Goal: Task Accomplishment & Management: Use online tool/utility

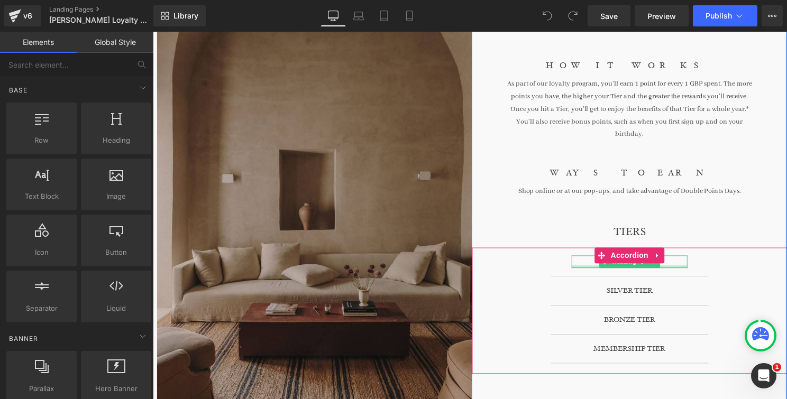
click at [671, 264] on div "GOLD TIER Heading" at bounding box center [633, 264] width 159 height 29
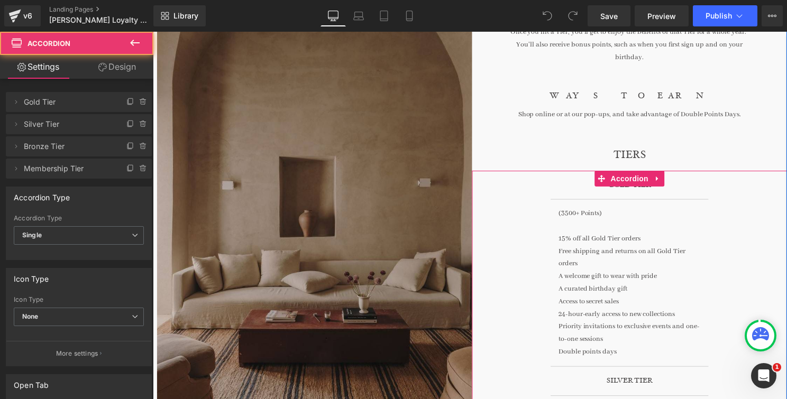
scroll to position [264, 0]
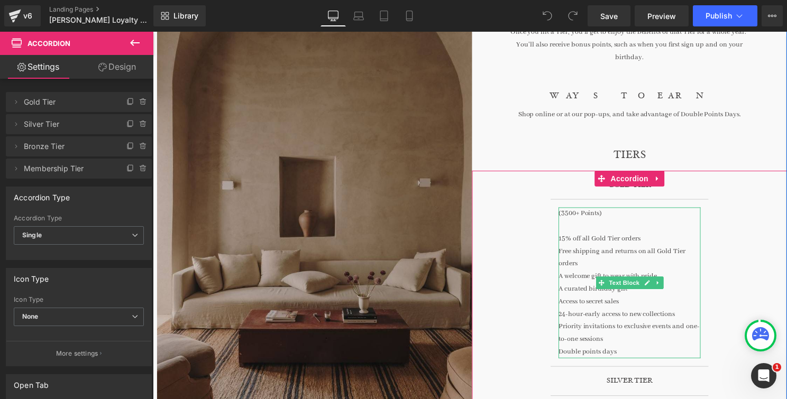
click at [578, 272] on div "A welcome gift to wear with pride" at bounding box center [633, 278] width 143 height 13
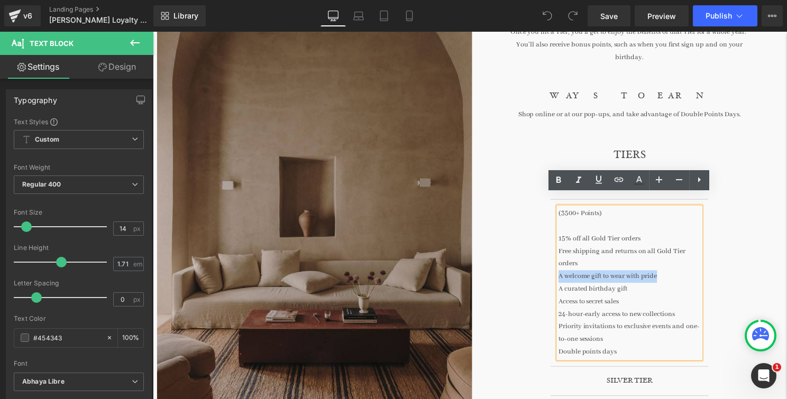
drag, startPoint x: 671, startPoint y: 265, endPoint x: 563, endPoint y: 262, distance: 107.9
click at [563, 272] on div "A welcome gift to wear with pride" at bounding box center [633, 278] width 143 height 13
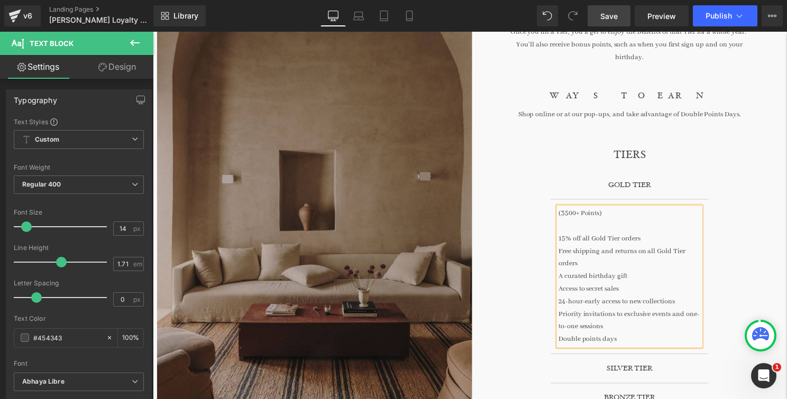
click at [611, 15] on span "Save" at bounding box center [608, 16] width 17 height 11
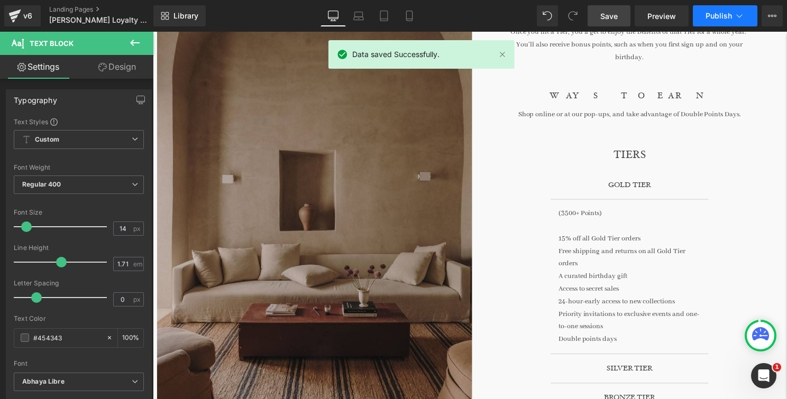
click at [734, 12] on icon at bounding box center [739, 16] width 11 height 11
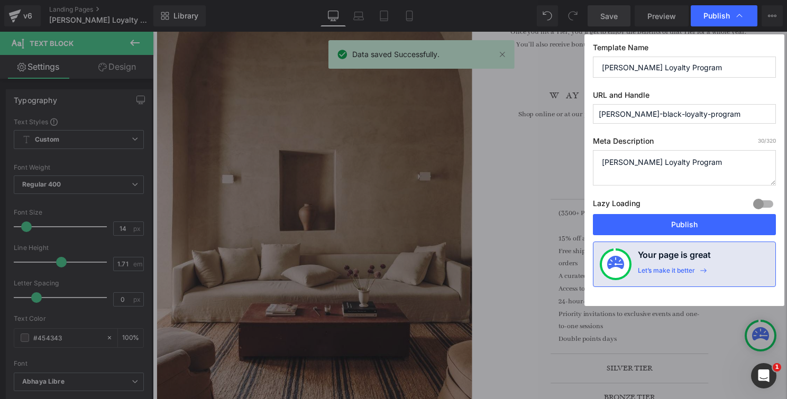
click at [704, 213] on div "Lazy Loading Build Upgrade plan to unlock" at bounding box center [684, 205] width 183 height 17
click at [703, 217] on button "Publish" at bounding box center [684, 224] width 183 height 21
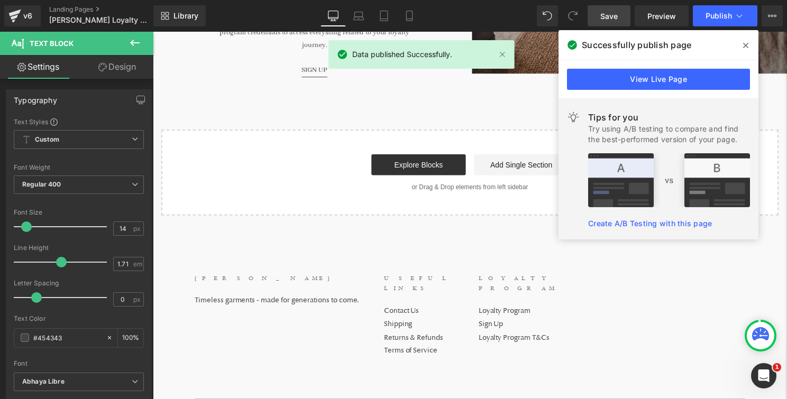
scroll to position [1050, 0]
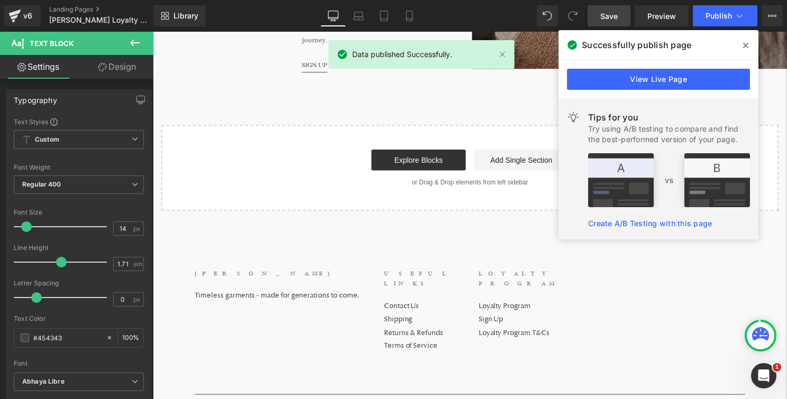
click at [746, 49] on icon at bounding box center [745, 45] width 5 height 8
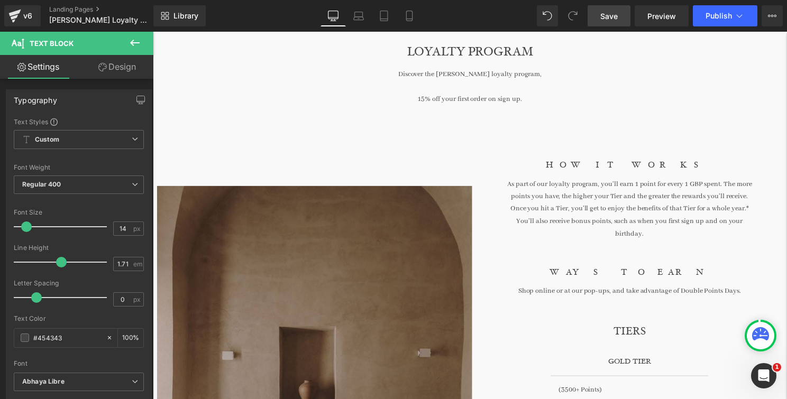
scroll to position [0, 0]
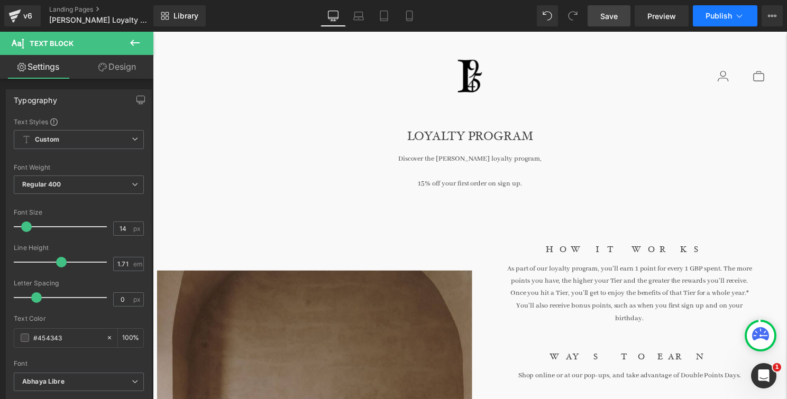
click at [705, 16] on button "Publish" at bounding box center [725, 15] width 65 height 21
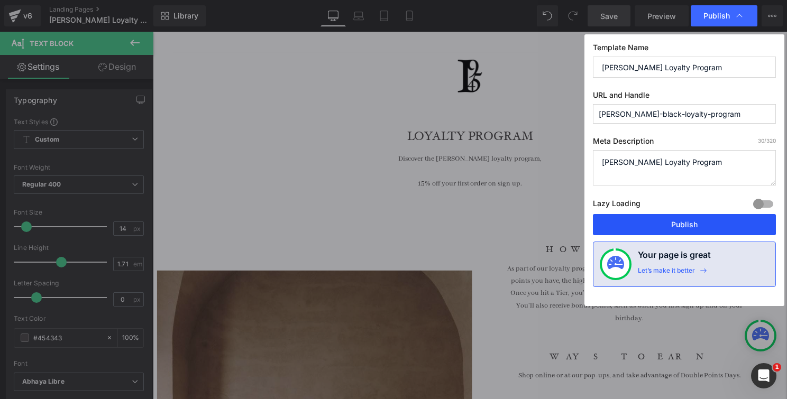
click at [699, 224] on button "Publish" at bounding box center [684, 224] width 183 height 21
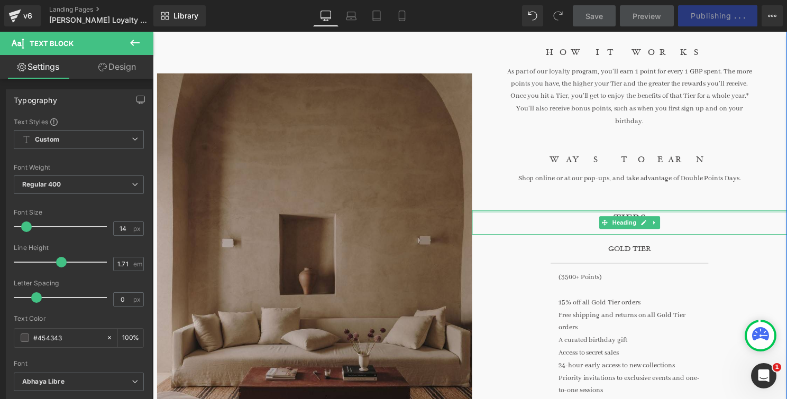
scroll to position [207, 0]
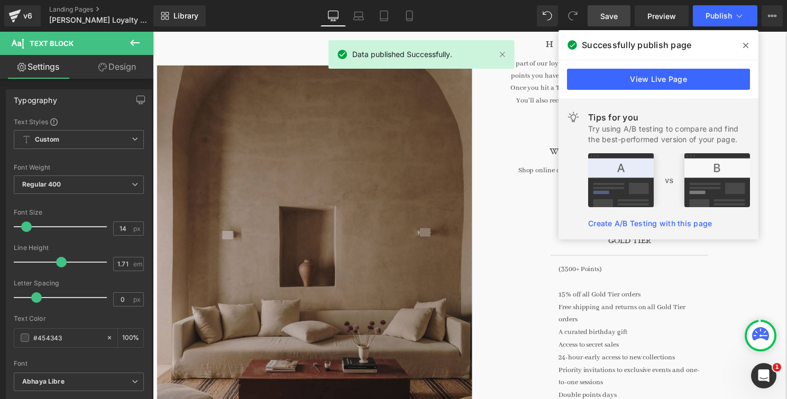
click at [747, 46] on icon at bounding box center [745, 45] width 5 height 8
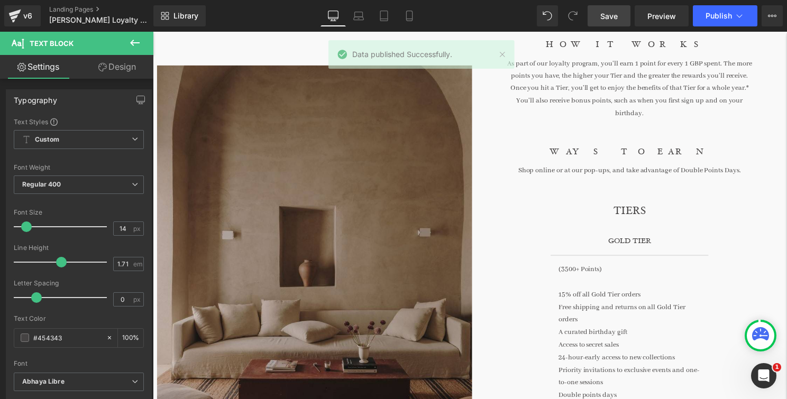
click at [597, 25] on link "Save" at bounding box center [608, 15] width 43 height 21
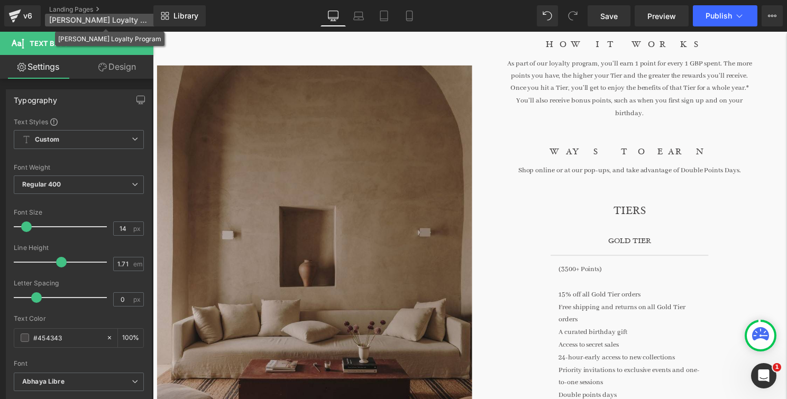
click at [89, 18] on span "[PERSON_NAME] Loyalty Program" at bounding box center [100, 20] width 102 height 8
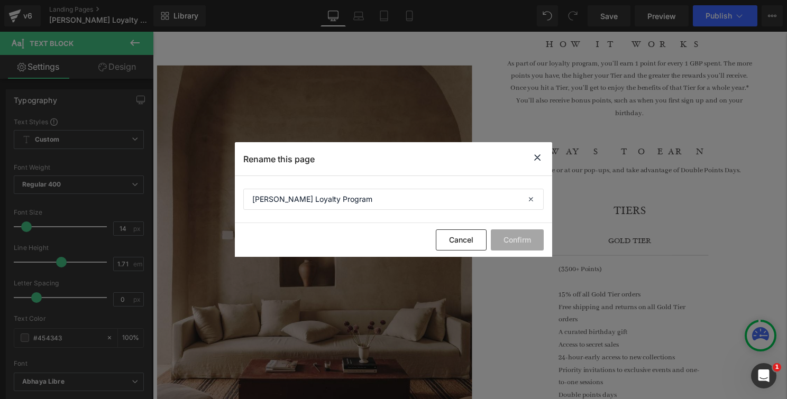
drag, startPoint x: 539, startPoint y: 158, endPoint x: 390, endPoint y: 126, distance: 152.8
click at [539, 158] on icon at bounding box center [537, 157] width 13 height 13
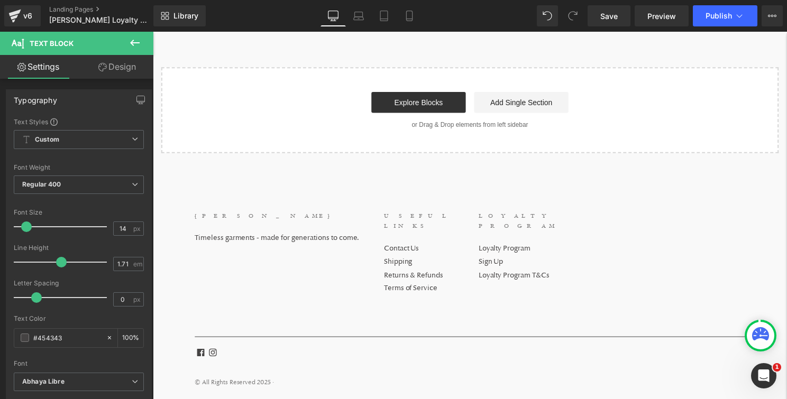
scroll to position [1110, 0]
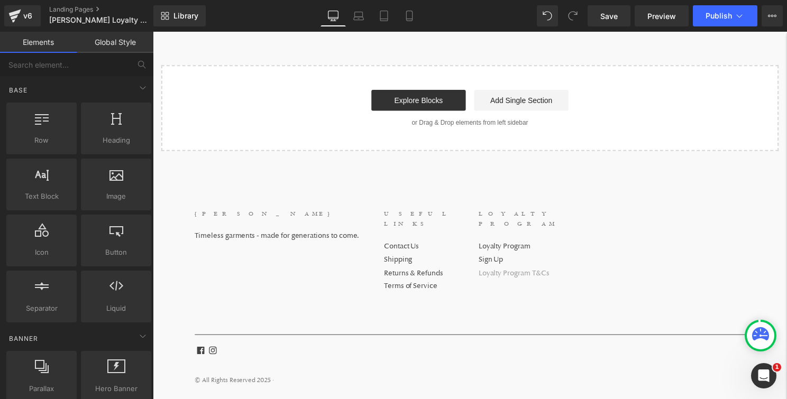
click at [510, 270] on link "Loyalty Program T&Cs" at bounding box center [516, 275] width 71 height 10
click at [27, 17] on div "v6" at bounding box center [27, 16] width 13 height 14
